Goal: Manage account settings

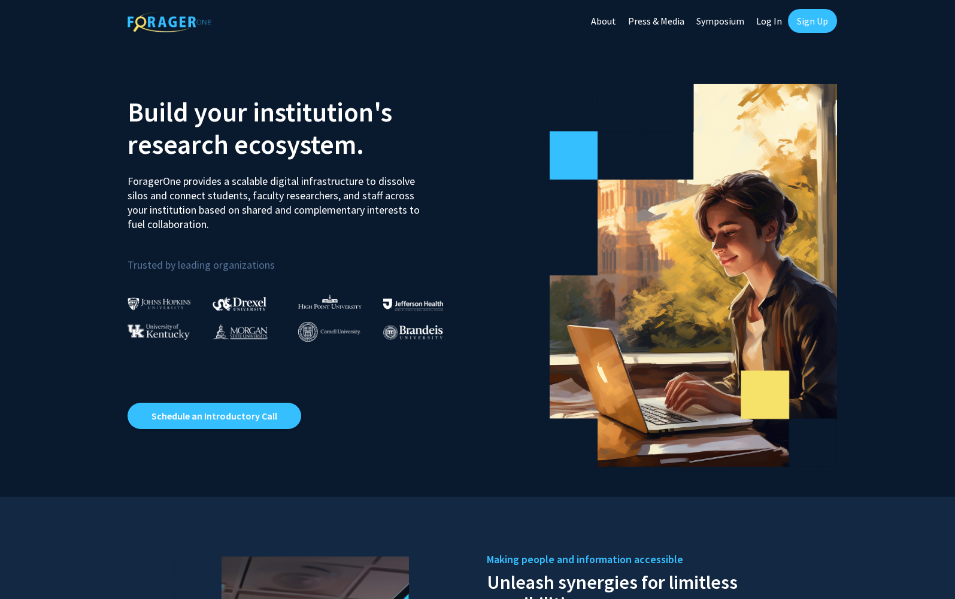
click at [773, 18] on link "Log In" at bounding box center [769, 21] width 38 height 42
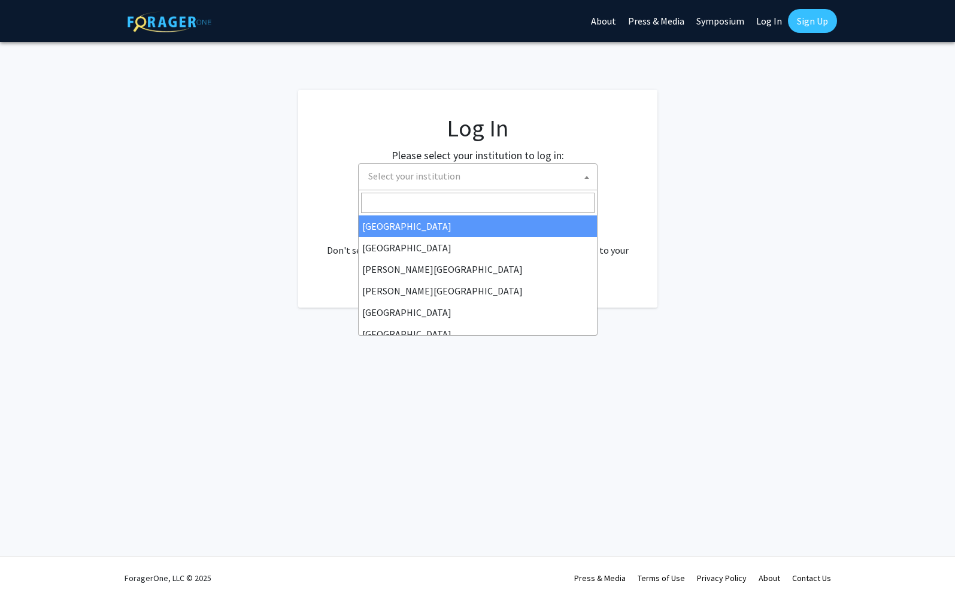
click at [512, 186] on span "Select your institution" at bounding box center [480, 176] width 234 height 25
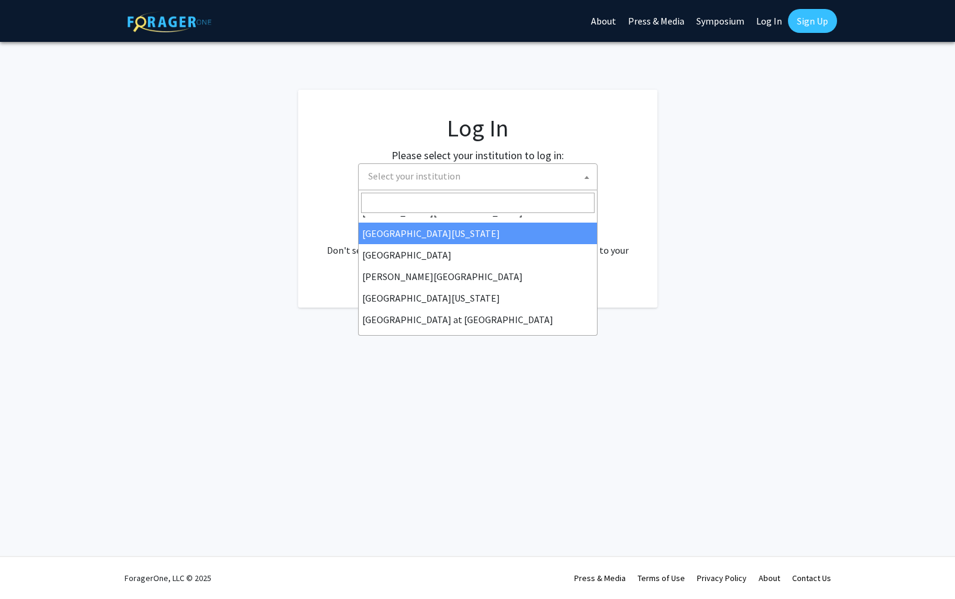
scroll to position [419, 0]
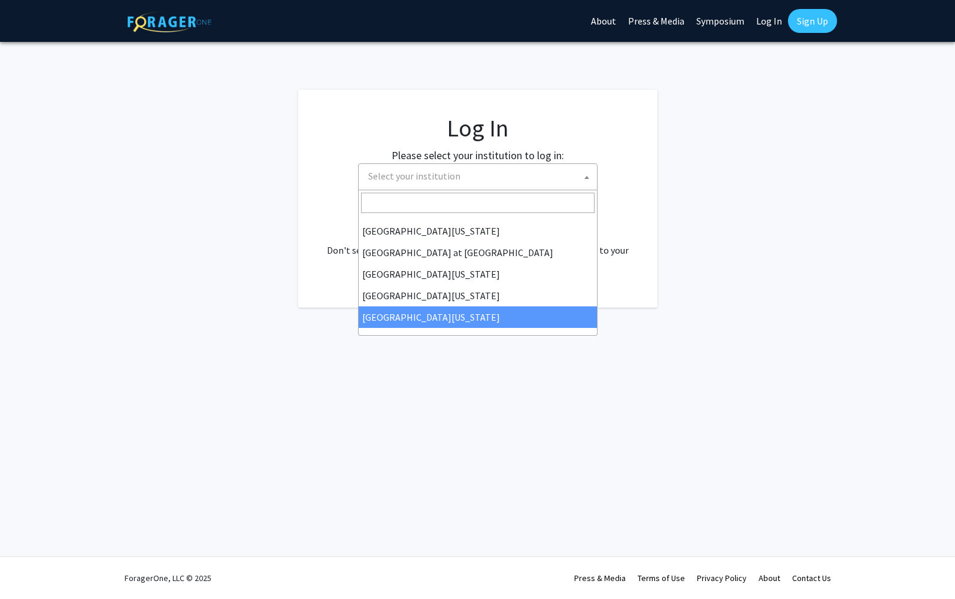
select select "33"
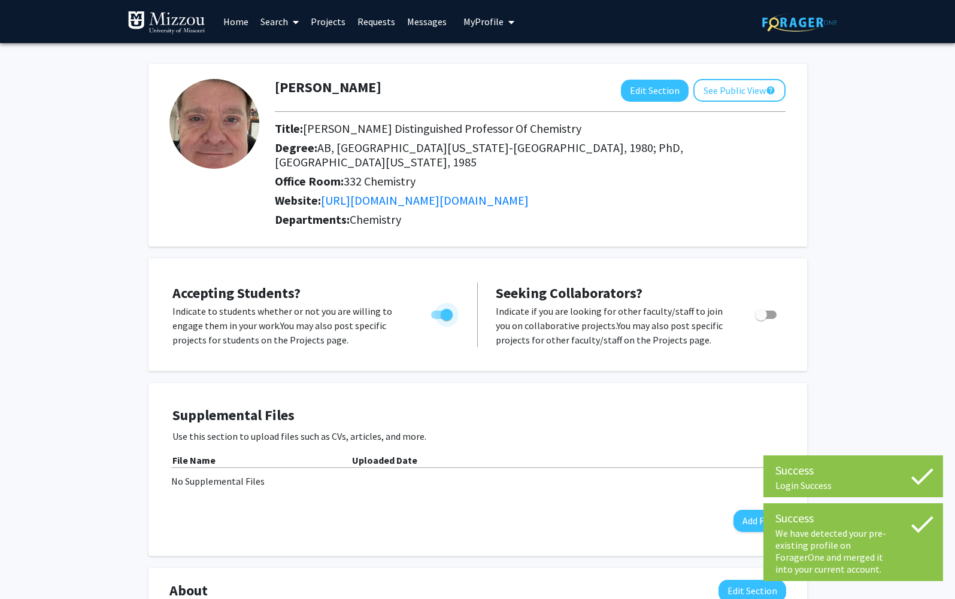
click at [435, 311] on span "Toggle" at bounding box center [442, 315] width 22 height 8
click at [437, 319] on input "Would you like to permit student requests?" at bounding box center [437, 319] width 1 height 1
click at [447, 311] on span "Toggle" at bounding box center [442, 315] width 22 height 8
click at [437, 319] on input "Would you like to permit student requests?" at bounding box center [437, 319] width 1 height 1
checkbox input "true"
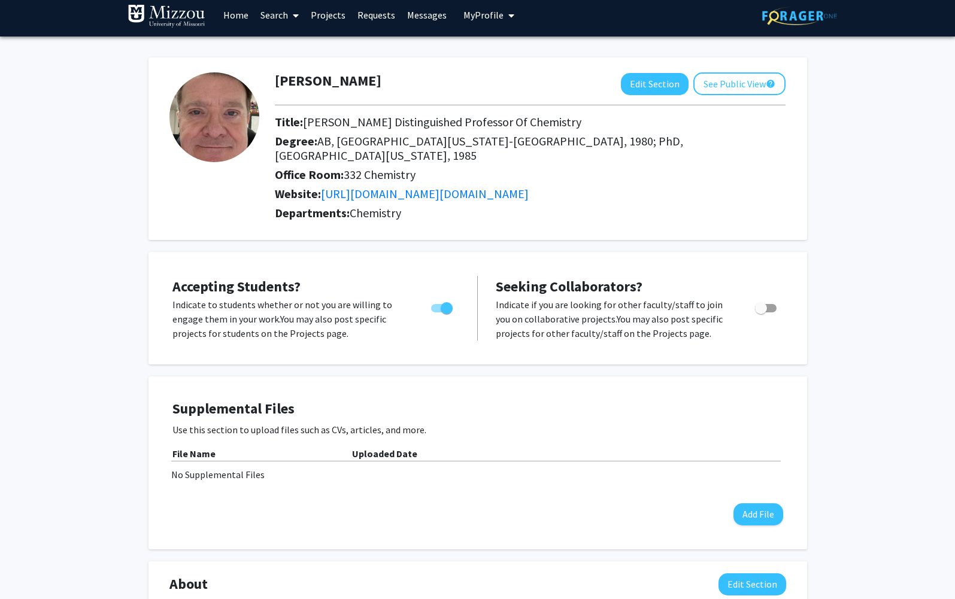
scroll to position [8, 0]
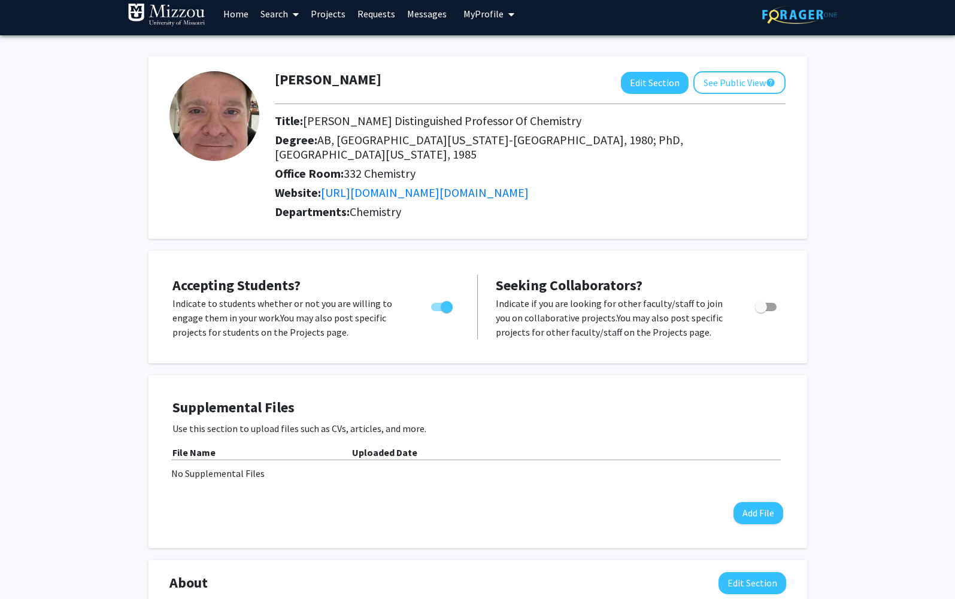
click at [773, 303] on span "Toggle" at bounding box center [766, 307] width 22 height 8
click at [761, 311] on input "Toggle" at bounding box center [761, 311] width 1 height 1
checkbox input "true"
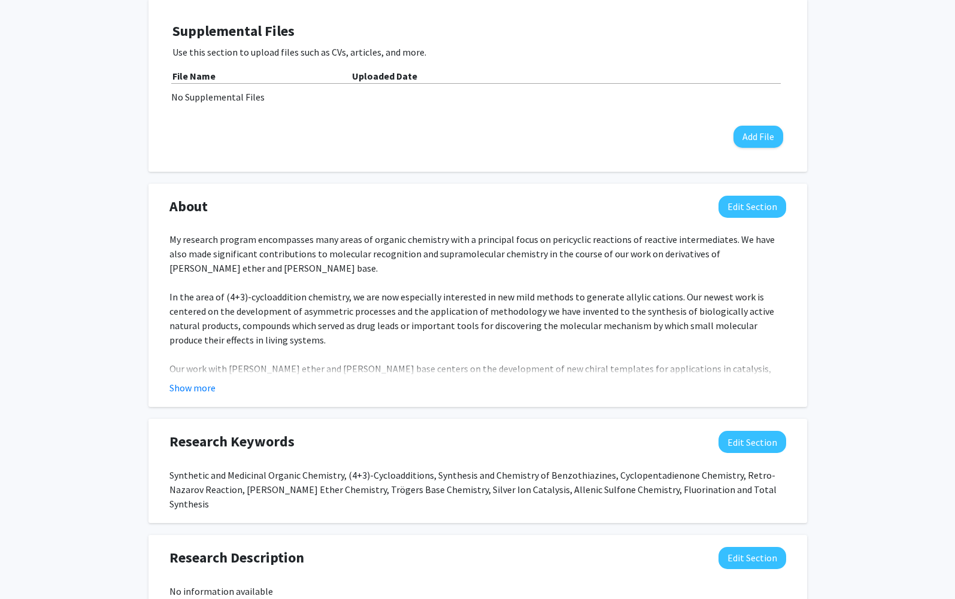
scroll to position [404, 0]
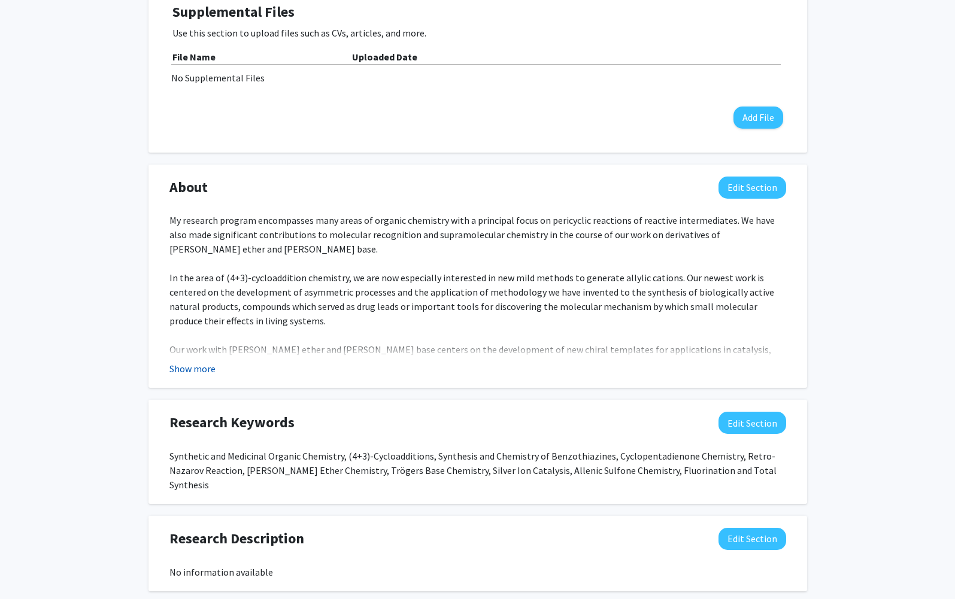
click at [208, 362] on button "Show more" at bounding box center [192, 369] width 46 height 14
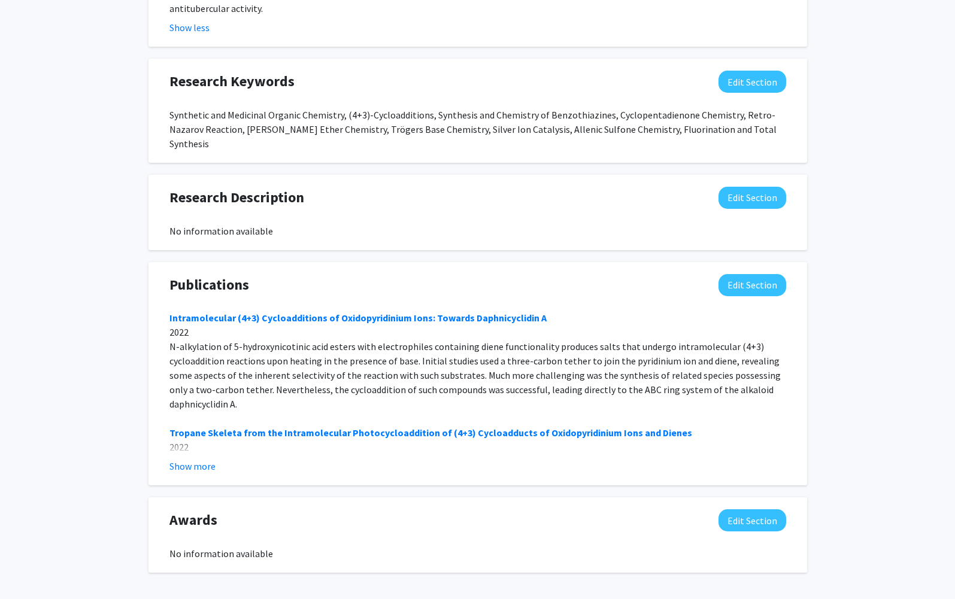
scroll to position [894, 0]
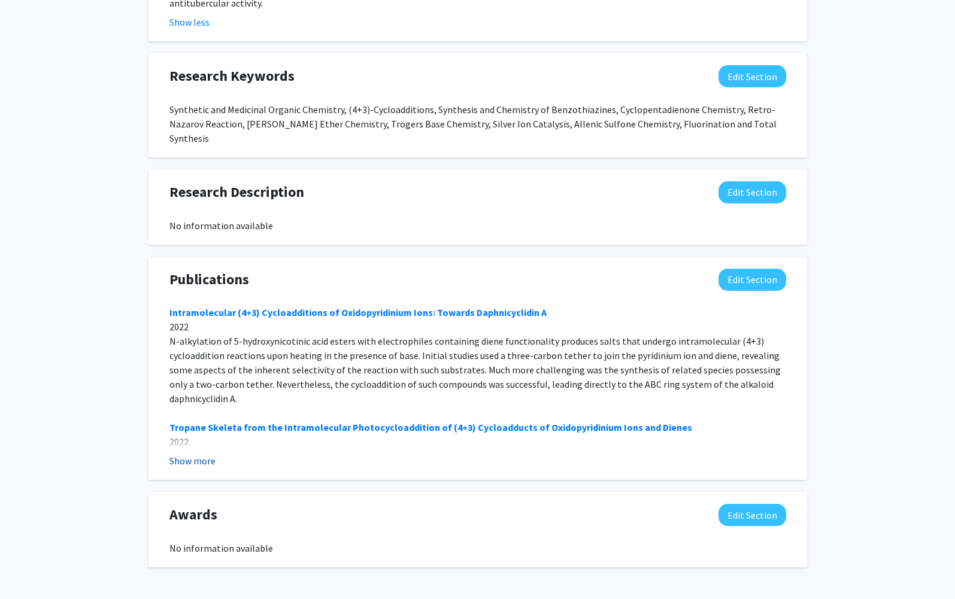
click at [210, 454] on button "Show more" at bounding box center [192, 461] width 46 height 14
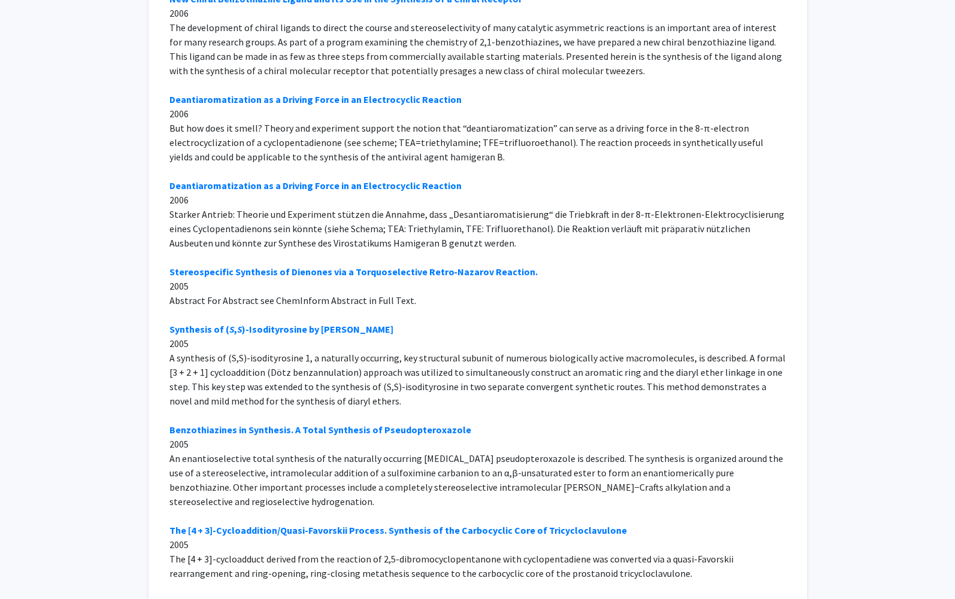
scroll to position [13297, 0]
